Goal: Information Seeking & Learning: Learn about a topic

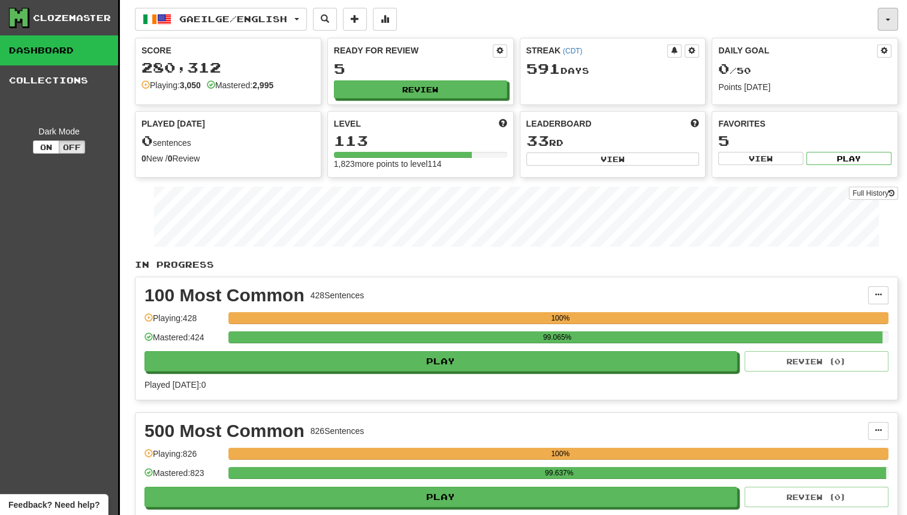
click at [879, 17] on button "button" at bounding box center [888, 19] width 20 height 23
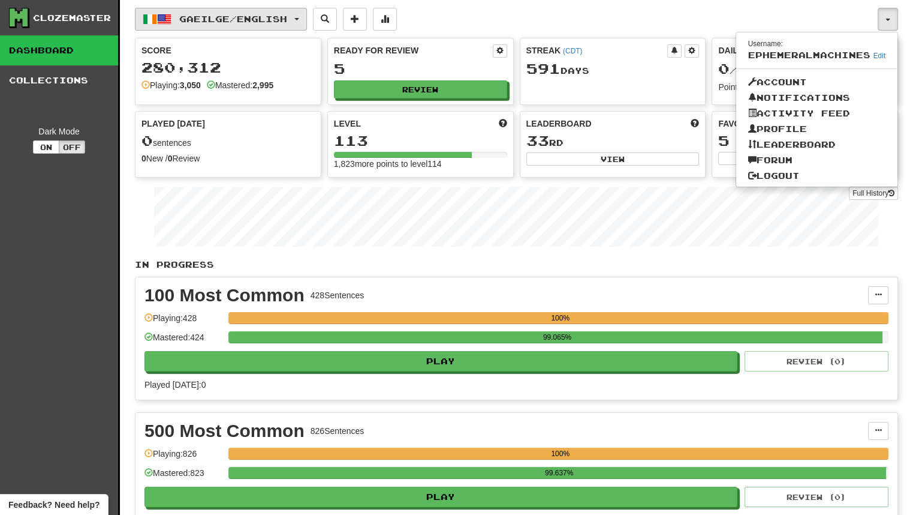
click at [230, 26] on button "Gaeilge / English" at bounding box center [221, 19] width 172 height 23
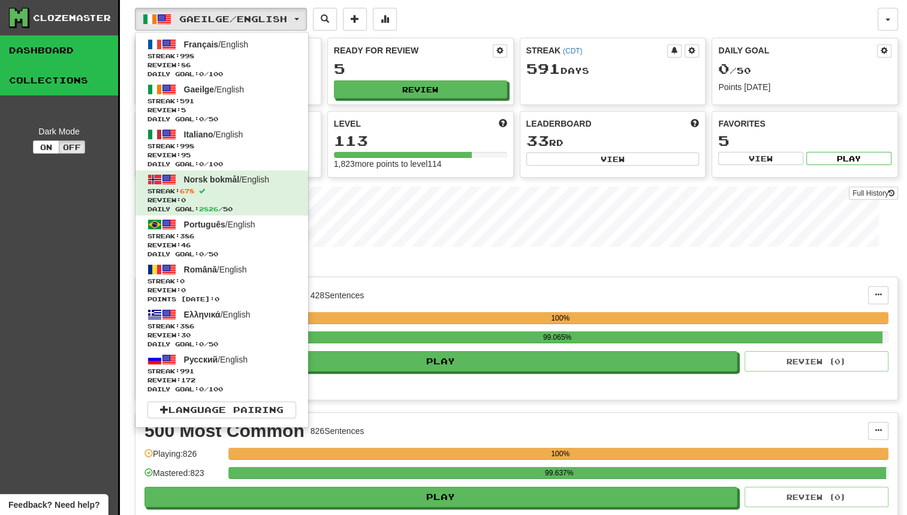
click at [68, 81] on link "Collections" at bounding box center [59, 80] width 118 height 30
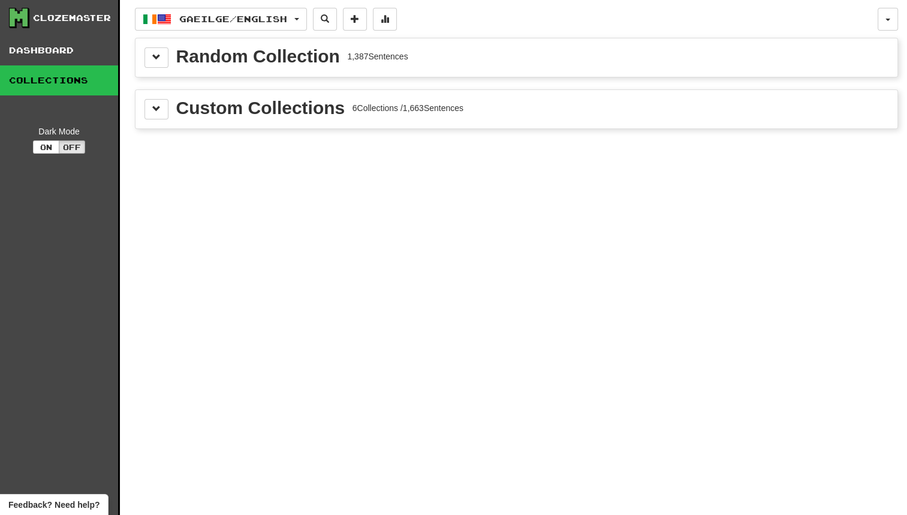
click at [140, 99] on div "Custom Collections 6 Collections / 1,663 Sentences" at bounding box center [517, 109] width 762 height 38
click at [148, 101] on button at bounding box center [157, 109] width 24 height 20
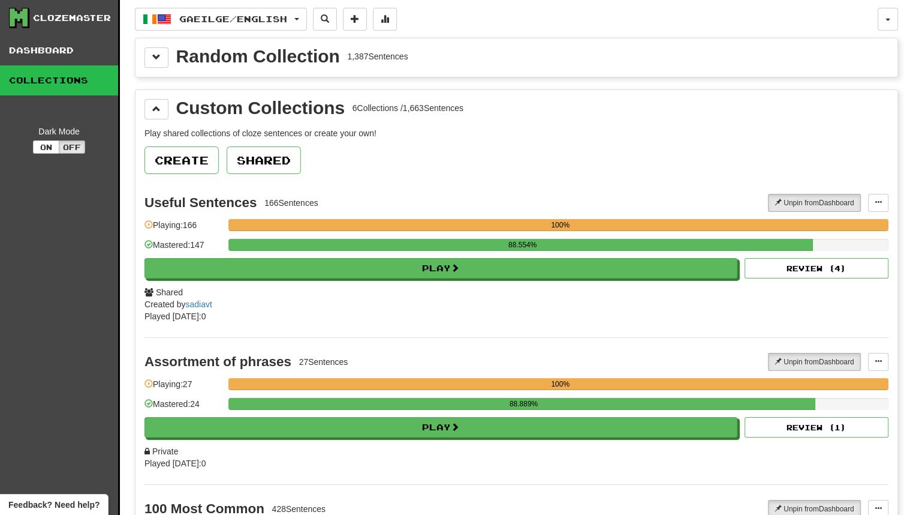
click at [275, 152] on button "Shared" at bounding box center [264, 160] width 74 height 28
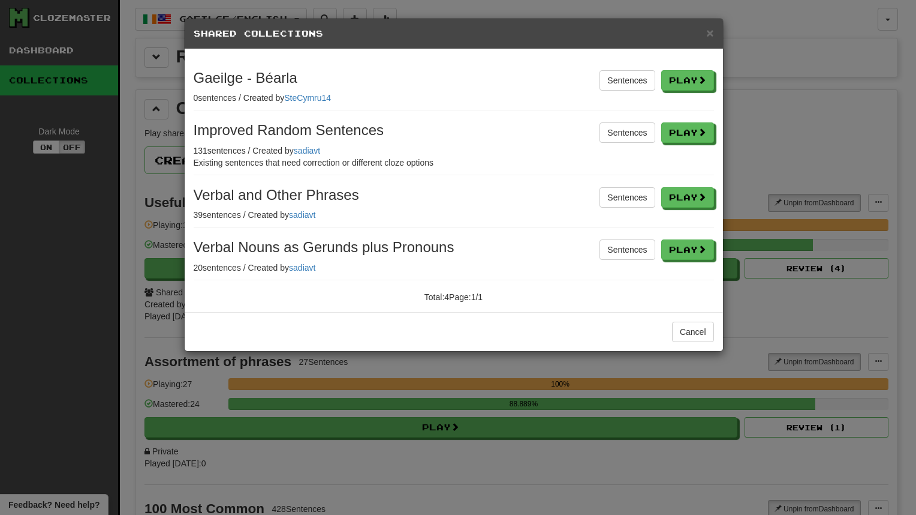
click at [702, 28] on h5 "Shared Collections" at bounding box center [454, 34] width 521 height 12
click at [710, 32] on span "×" at bounding box center [710, 33] width 7 height 14
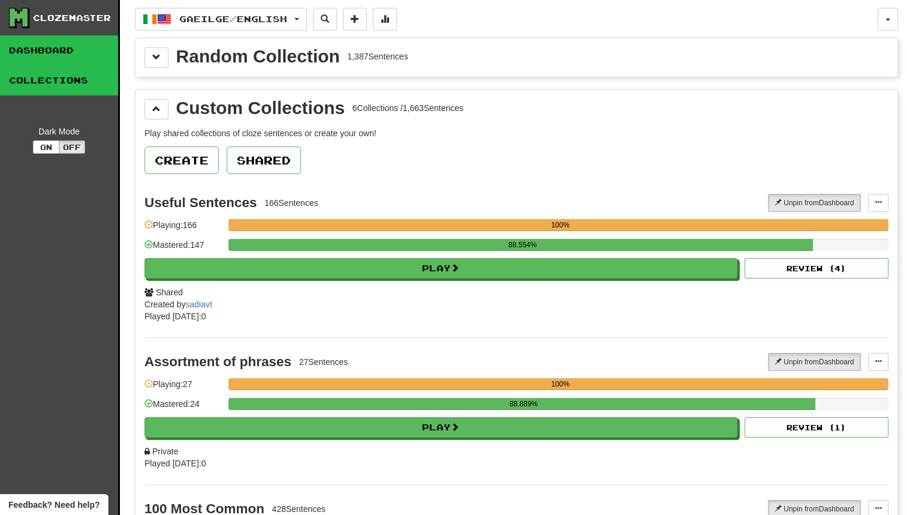
click at [50, 44] on link "Dashboard" at bounding box center [59, 50] width 118 height 30
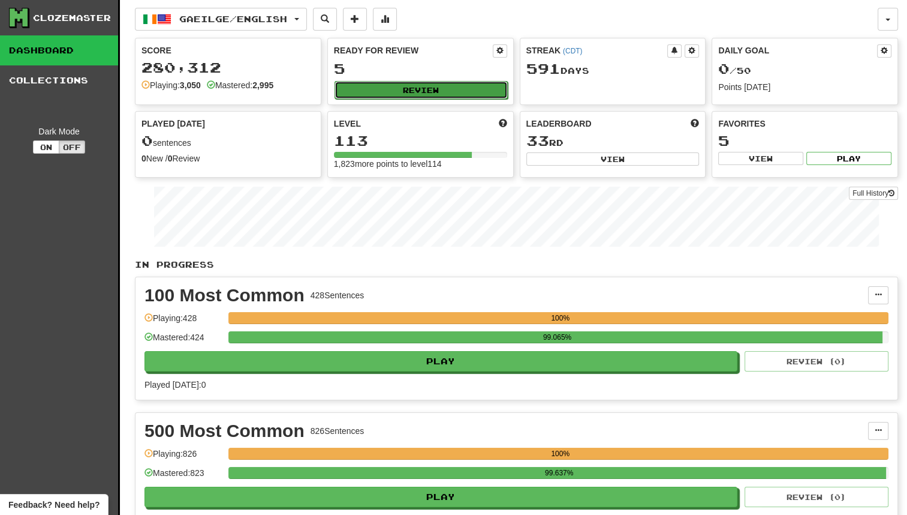
click at [392, 81] on button "Review" at bounding box center [421, 90] width 173 height 18
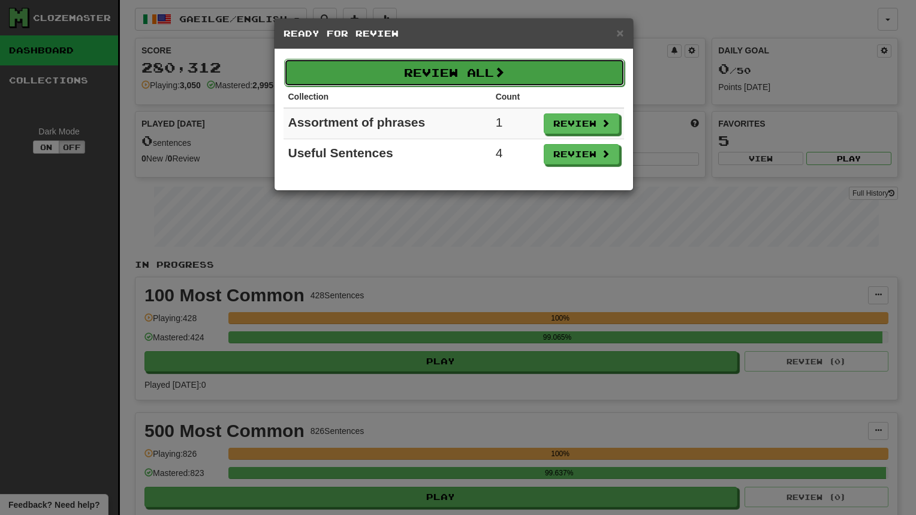
click at [587, 71] on button "Review All" at bounding box center [454, 73] width 341 height 28
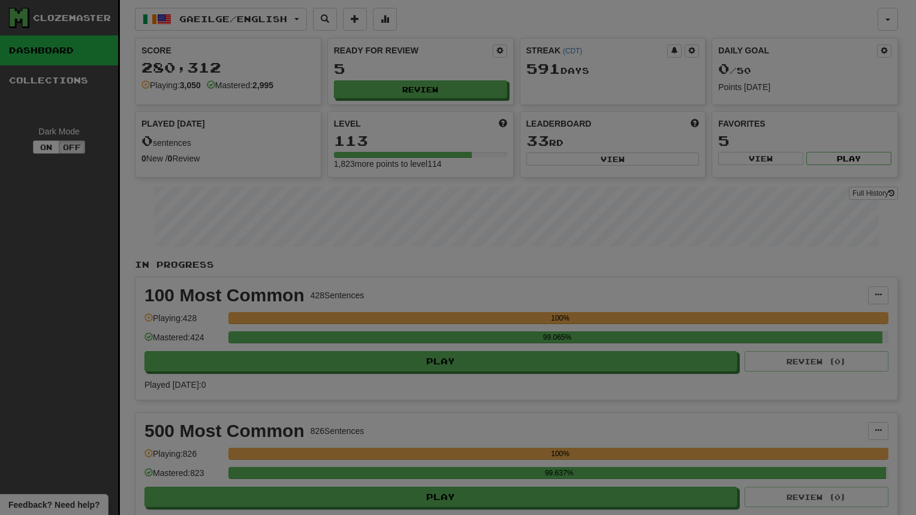
select select "**"
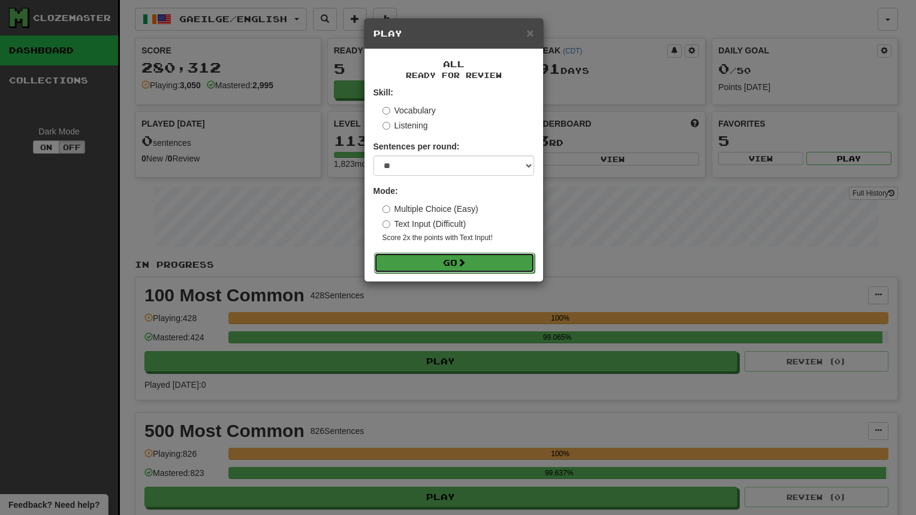
click at [482, 256] on button "Go" at bounding box center [454, 263] width 161 height 20
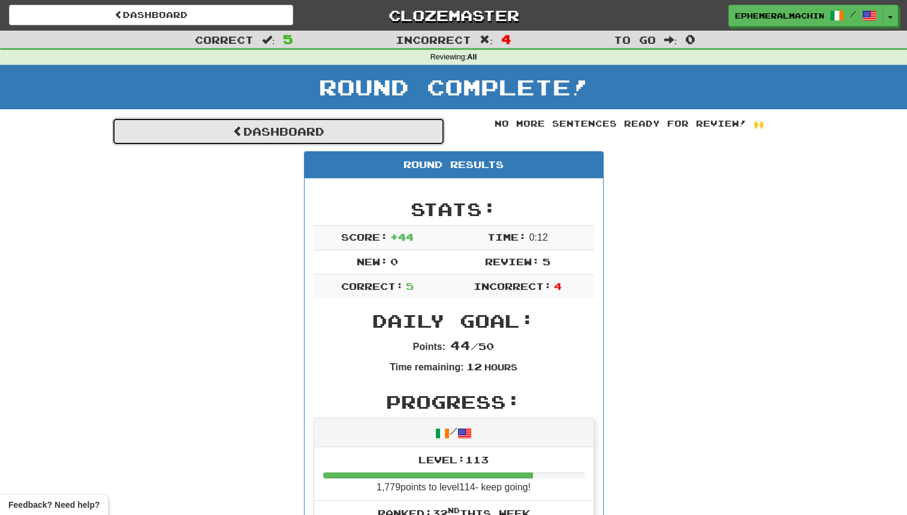
click at [368, 144] on link "Dashboard" at bounding box center [278, 132] width 333 height 28
